Goal: Use online tool/utility: Utilize a website feature to perform a specific function

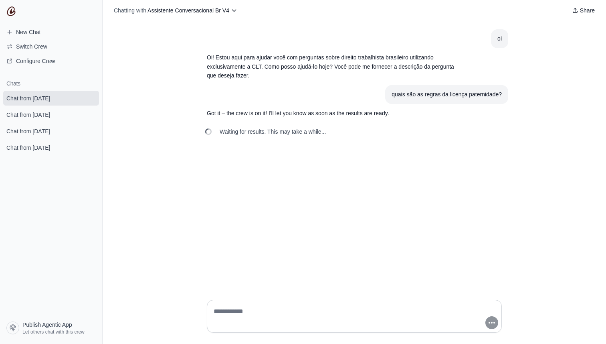
click at [14, 12] on img at bounding box center [11, 11] width 10 height 10
click at [11, 13] on img at bounding box center [11, 11] width 10 height 10
click at [10, 9] on img at bounding box center [11, 11] width 10 height 10
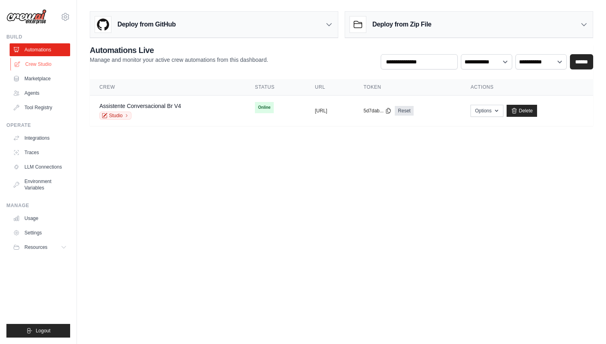
click at [40, 63] on link "Crew Studio" at bounding box center [40, 64] width 61 height 13
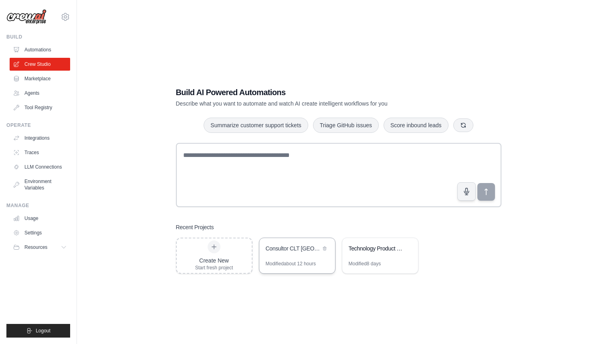
click at [284, 259] on div "Consultor CLT Brasil" at bounding box center [297, 249] width 76 height 22
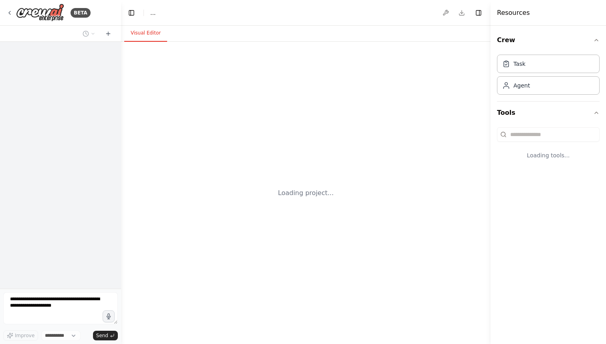
select select "****"
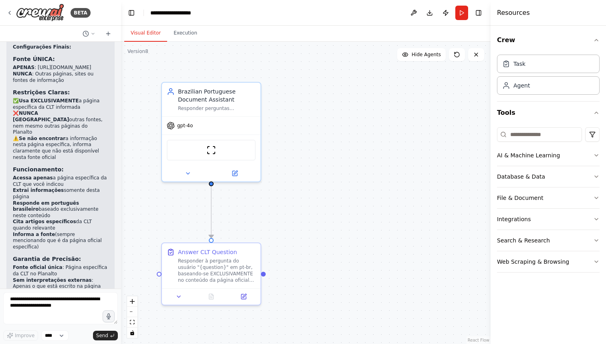
scroll to position [3723, 0]
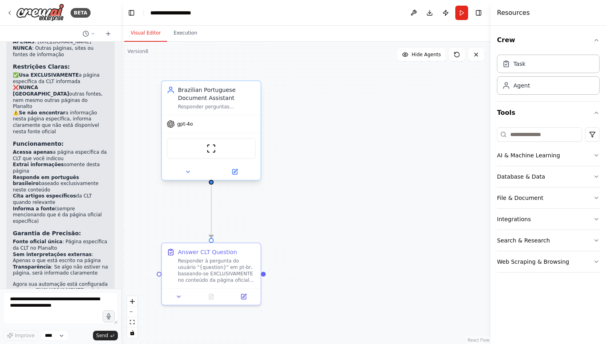
click at [226, 154] on div "ScrapeWebsiteTool" at bounding box center [211, 148] width 89 height 21
click at [595, 198] on icon "button" at bounding box center [596, 197] width 6 height 6
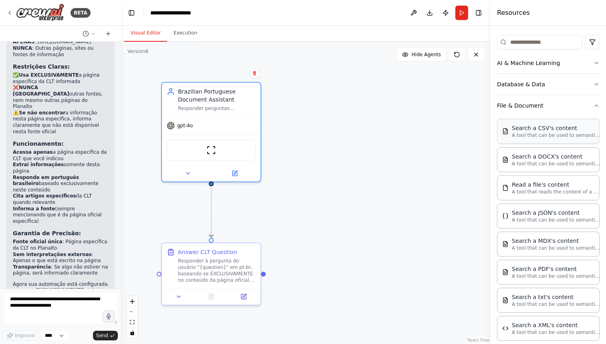
scroll to position [117, 0]
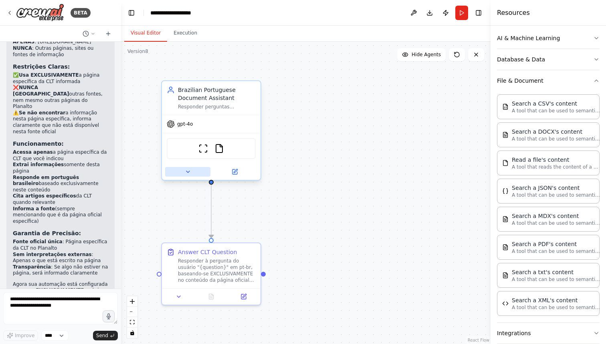
click at [189, 173] on icon at bounding box center [188, 171] width 6 height 6
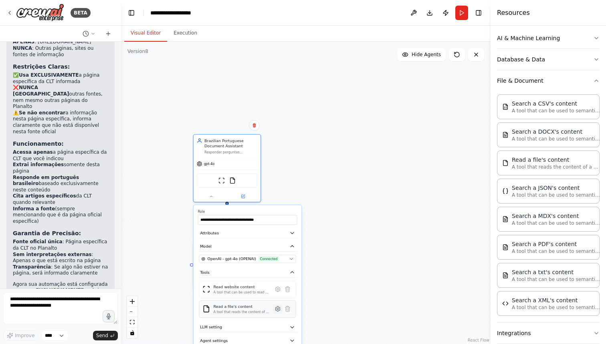
click at [278, 311] on icon at bounding box center [277, 308] width 5 height 5
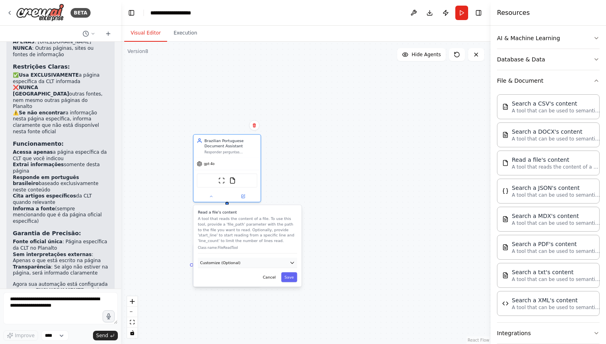
click at [291, 261] on icon "button" at bounding box center [292, 263] width 6 height 6
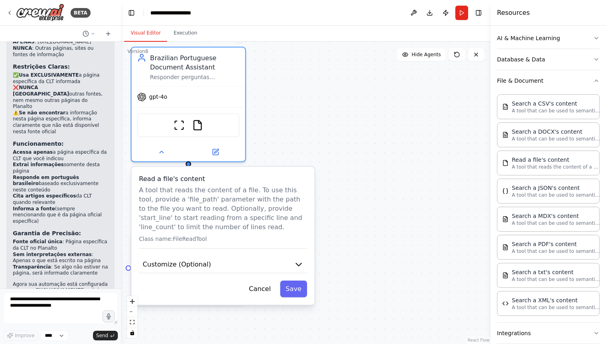
click at [340, 196] on div ".deletable-edge-delete-btn { width: 20px; height: 20px; border: 0px solid #ffff…" at bounding box center [306, 193] width 370 height 302
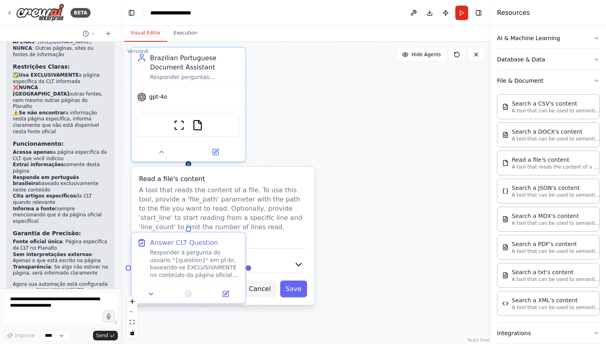
click at [268, 288] on button "Cancel" at bounding box center [259, 288] width 33 height 16
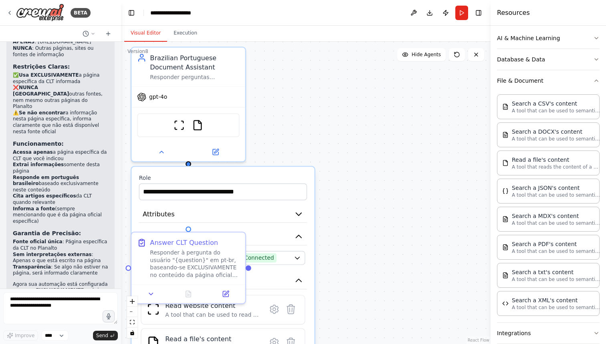
click at [357, 216] on div ".deletable-edge-delete-btn { width: 20px; height: 20px; border: 0px solid #ffff…" at bounding box center [306, 193] width 370 height 302
click at [196, 88] on div "gpt-4o" at bounding box center [187, 95] width 113 height 20
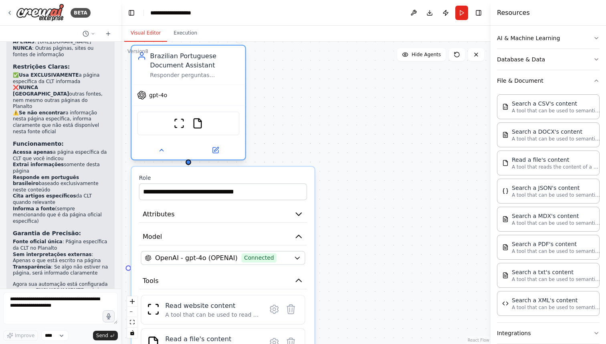
click at [196, 72] on div "Responder perguntas EXCLUSIVAMENTE em português brasileiro com base APENAS no c…" at bounding box center [194, 74] width 89 height 7
click at [182, 68] on div "Brazilian Portuguese Document Assistant" at bounding box center [194, 60] width 89 height 18
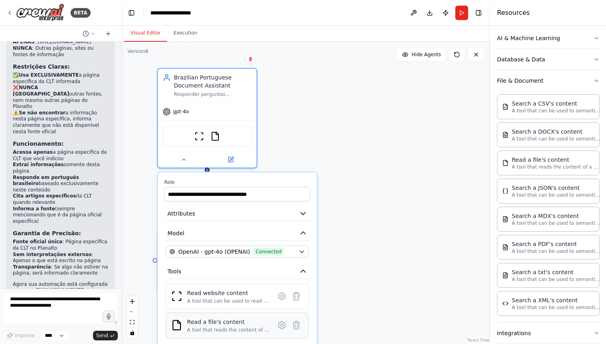
click at [242, 327] on div "A tool that reads the content of a file. To use this tool, provide a 'file_path…" at bounding box center [228, 329] width 83 height 6
click at [235, 325] on div "Read a file's content" at bounding box center [228, 321] width 83 height 8
click at [384, 266] on div ".deletable-edge-delete-btn { width: 20px; height: 20px; border: 0px solid #ffff…" at bounding box center [306, 193] width 370 height 302
